Goal: Task Accomplishment & Management: Use online tool/utility

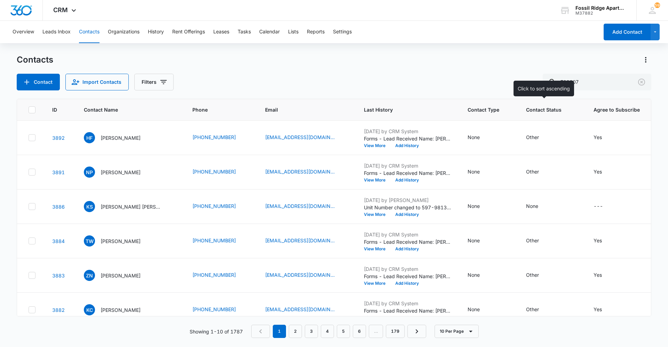
type input "790307"
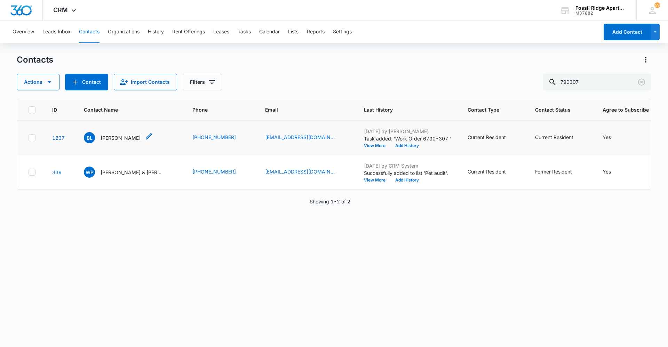
click at [116, 141] on p "[PERSON_NAME]" at bounding box center [121, 137] width 40 height 7
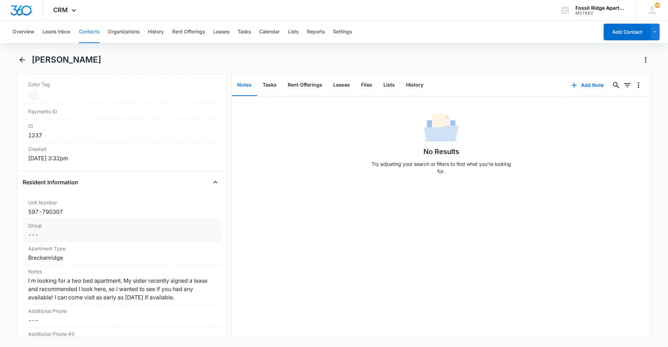
scroll to position [417, 0]
click at [275, 86] on button "Tasks" at bounding box center [269, 85] width 25 height 22
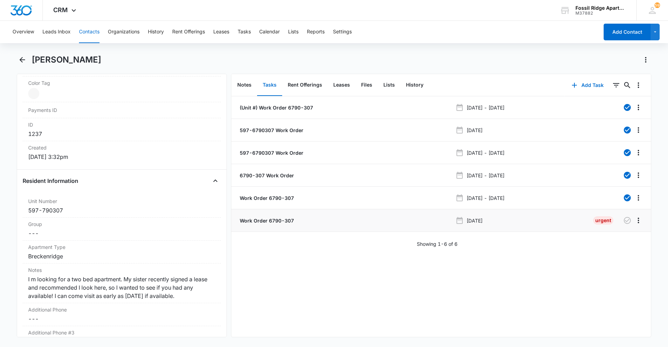
click at [271, 219] on p "Work Order 6790-307" at bounding box center [266, 220] width 56 height 7
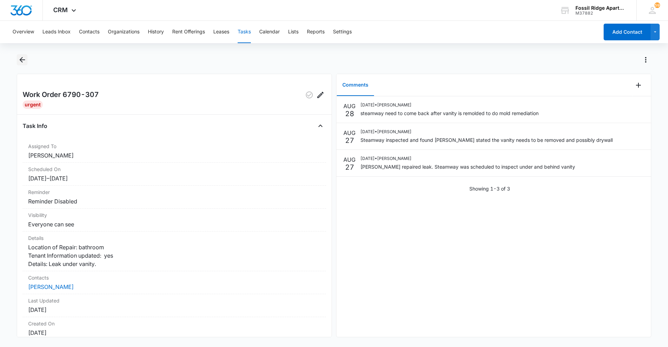
click at [25, 59] on icon "Back" at bounding box center [22, 60] width 8 height 8
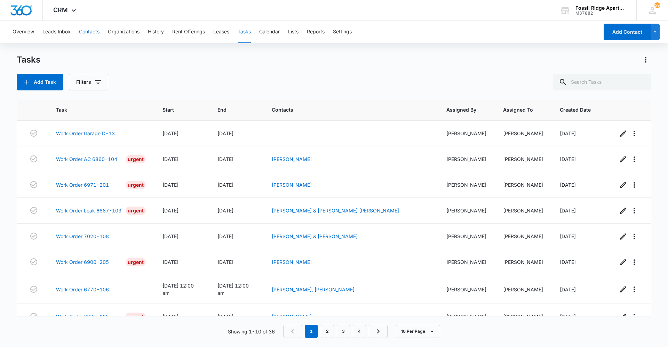
click at [88, 29] on button "Contacts" at bounding box center [89, 32] width 21 height 22
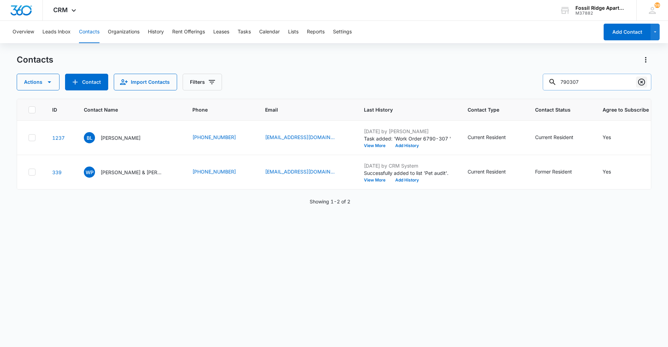
click at [643, 81] on icon "Clear" at bounding box center [641, 82] width 8 height 8
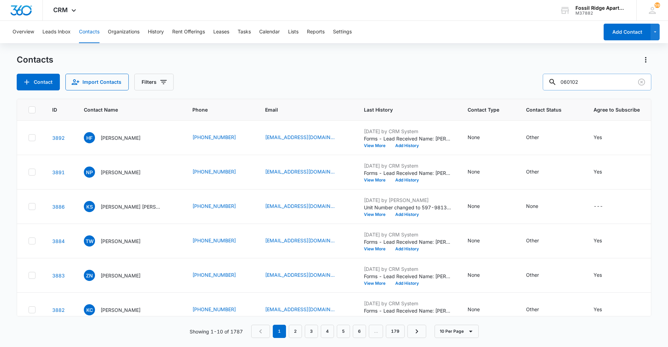
type input "060102"
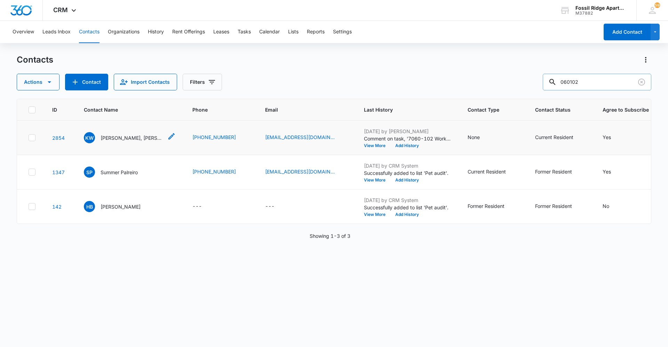
click at [126, 138] on p "[PERSON_NAME], [PERSON_NAME]" at bounding box center [132, 137] width 63 height 7
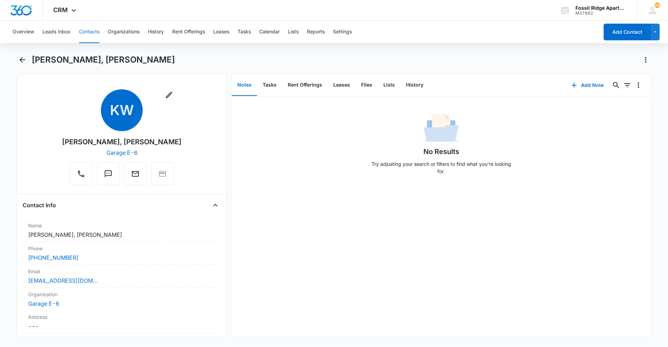
click at [16, 57] on main "[PERSON_NAME], [PERSON_NAME] Remove KW [PERSON_NAME], [PERSON_NAME] Garage E-6 …" at bounding box center [334, 199] width 668 height 291
click at [21, 58] on icon "Back" at bounding box center [22, 60] width 8 height 8
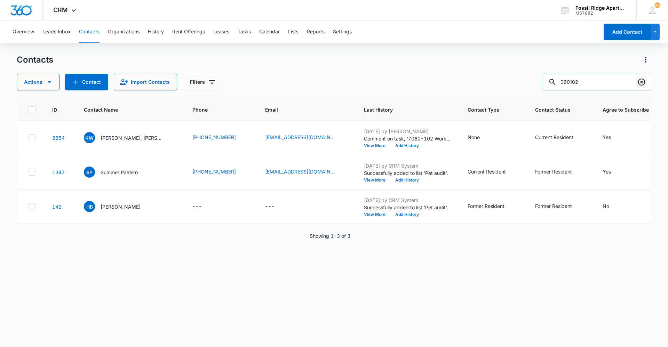
click at [639, 81] on icon "Clear" at bounding box center [641, 82] width 7 height 7
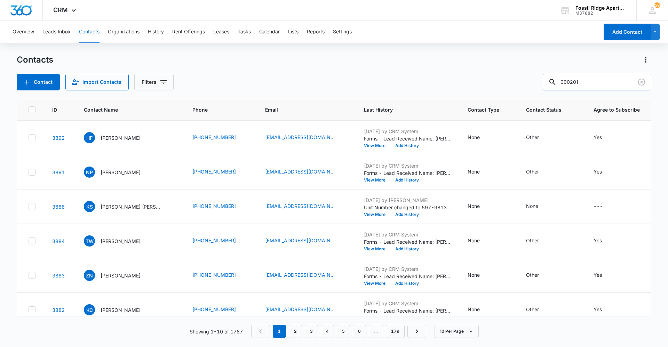
type input "000201"
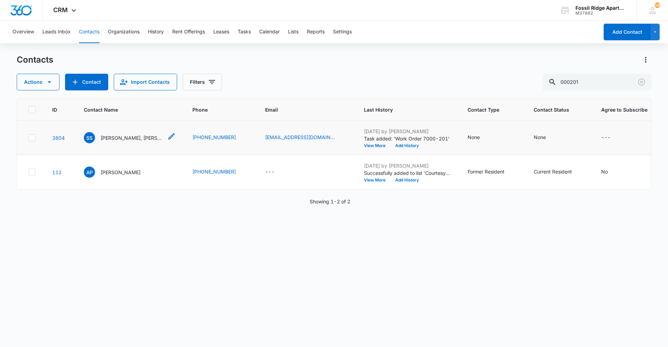
click at [111, 142] on div "SS [PERSON_NAME], [PERSON_NAME]" at bounding box center [123, 137] width 79 height 11
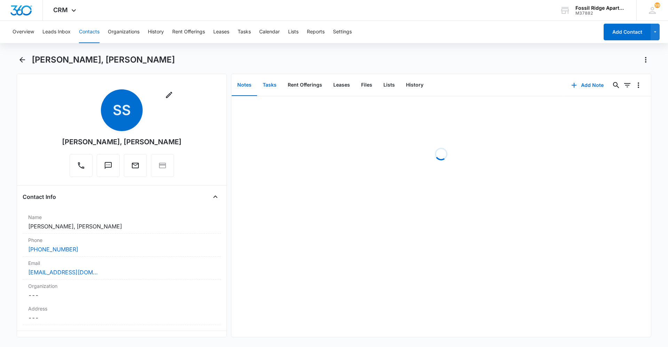
click at [273, 87] on button "Tasks" at bounding box center [269, 85] width 25 height 22
click at [288, 106] on p "Work Order 7000-201" at bounding box center [266, 107] width 56 height 7
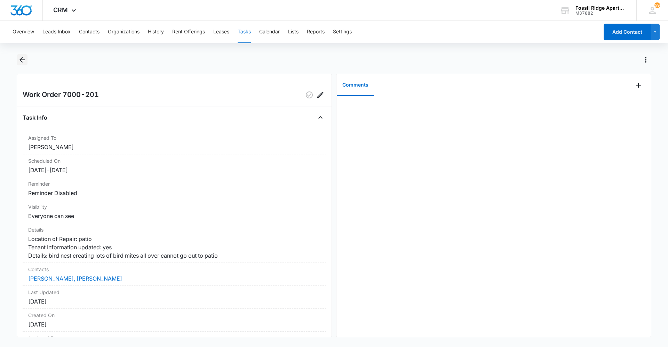
click at [21, 59] on icon "Back" at bounding box center [22, 60] width 6 height 6
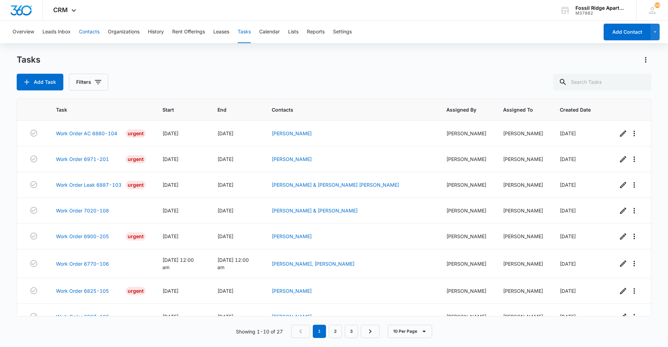
click at [94, 32] on button "Contacts" at bounding box center [89, 32] width 21 height 22
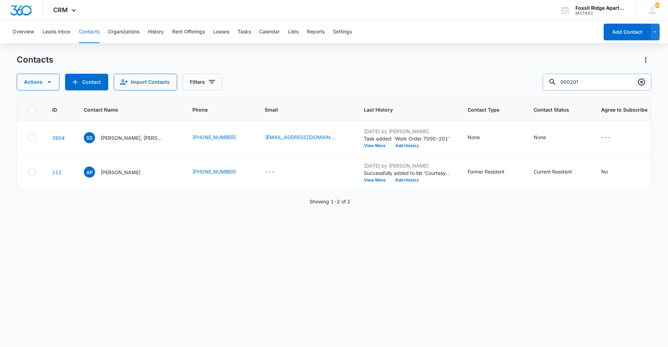
click at [643, 82] on icon "Clear" at bounding box center [641, 82] width 8 height 8
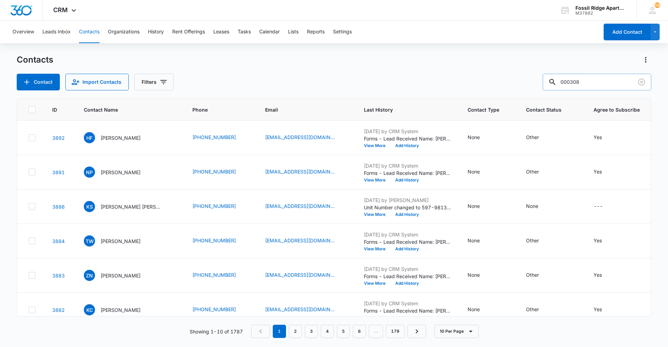
type input "000308"
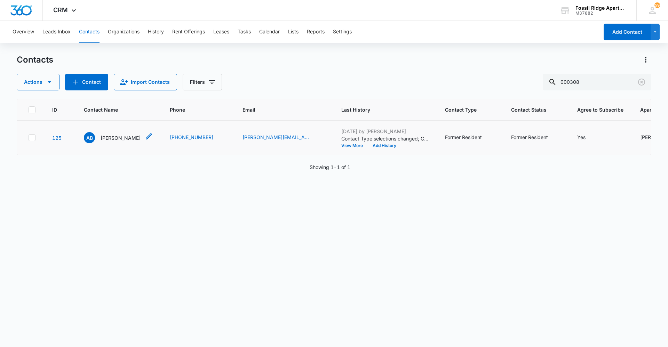
click at [119, 139] on p "[PERSON_NAME]" at bounding box center [121, 137] width 40 height 7
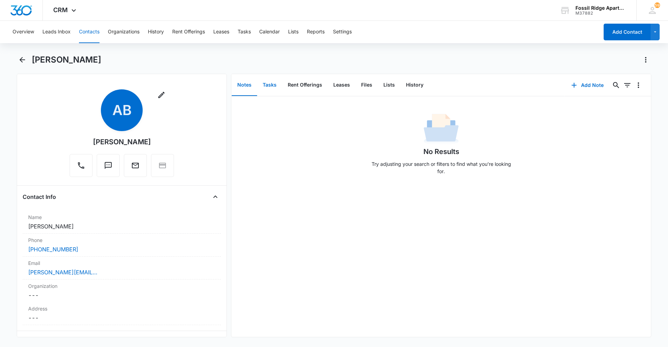
click at [269, 85] on button "Tasks" at bounding box center [269, 85] width 25 height 22
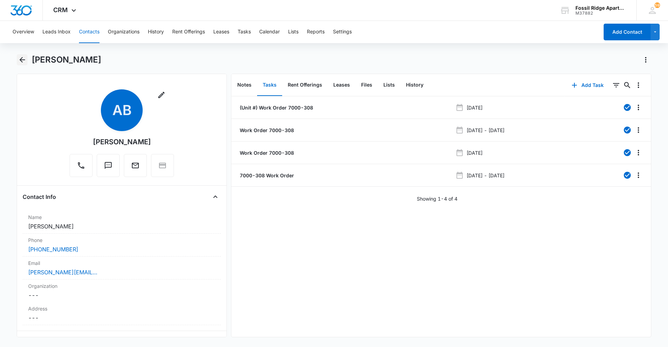
click at [22, 61] on icon "Back" at bounding box center [22, 60] width 8 height 8
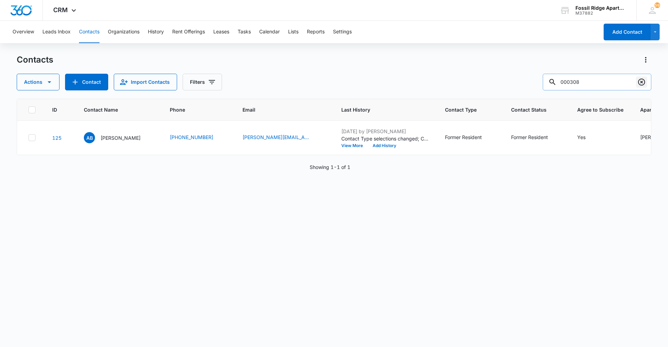
click at [643, 83] on icon "Clear" at bounding box center [641, 82] width 8 height 8
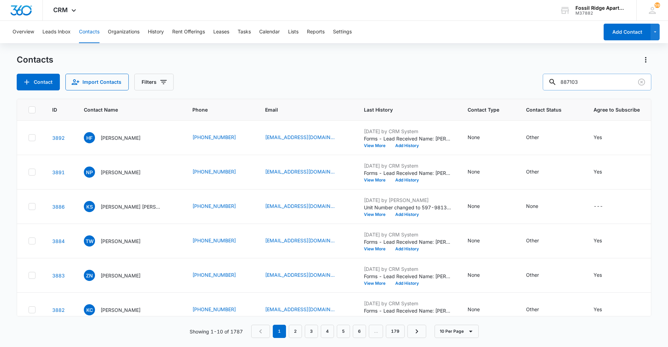
type input "887103"
